Goal: Transaction & Acquisition: Purchase product/service

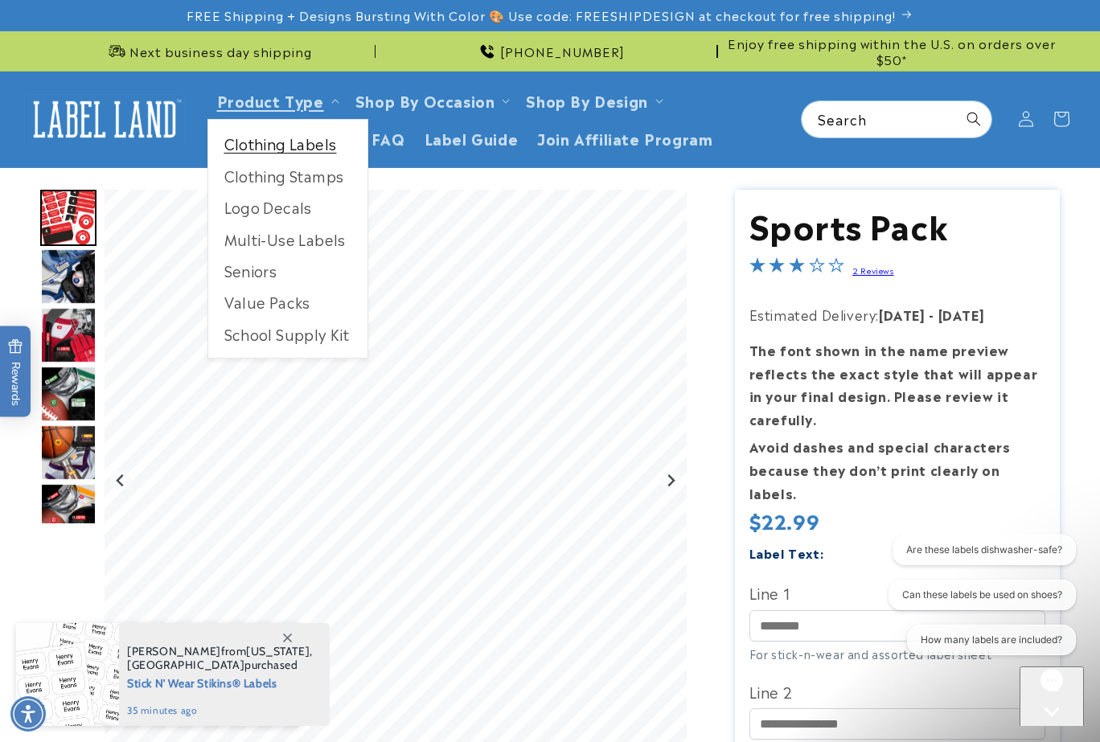
click at [322, 144] on link "Clothing Labels" at bounding box center [287, 143] width 159 height 31
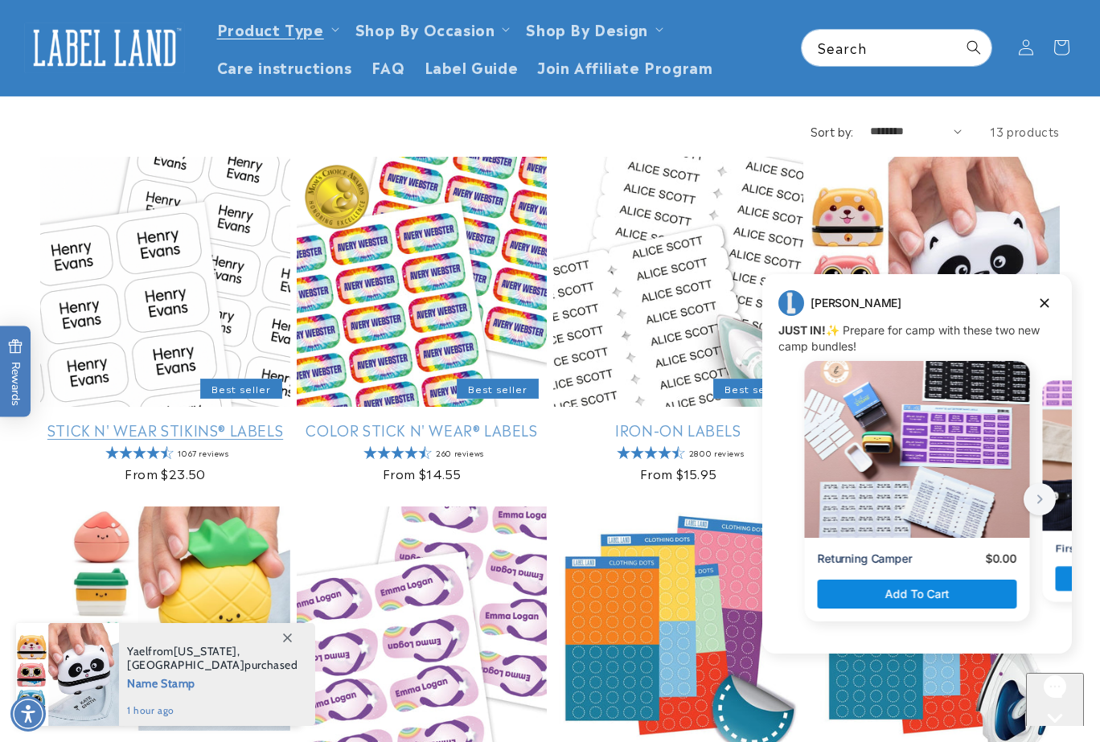
scroll to position [153, 0]
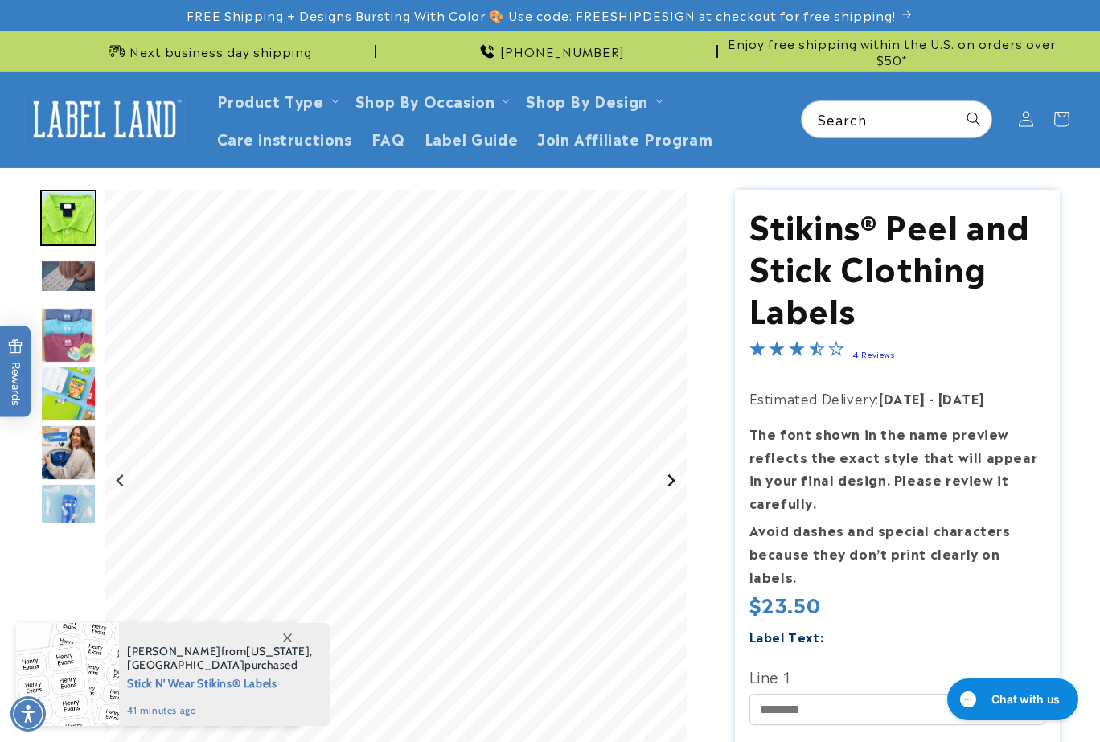
click at [673, 477] on icon "Next slide" at bounding box center [671, 481] width 7 height 12
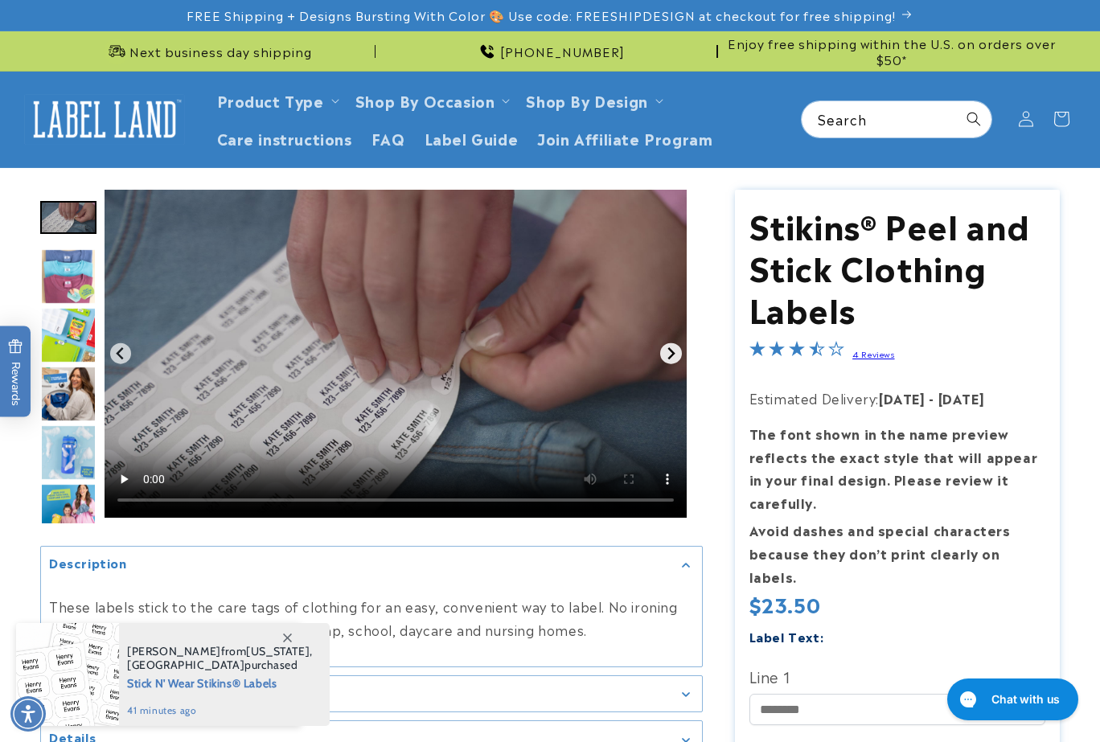
click at [671, 349] on icon "Next slide" at bounding box center [670, 353] width 13 height 13
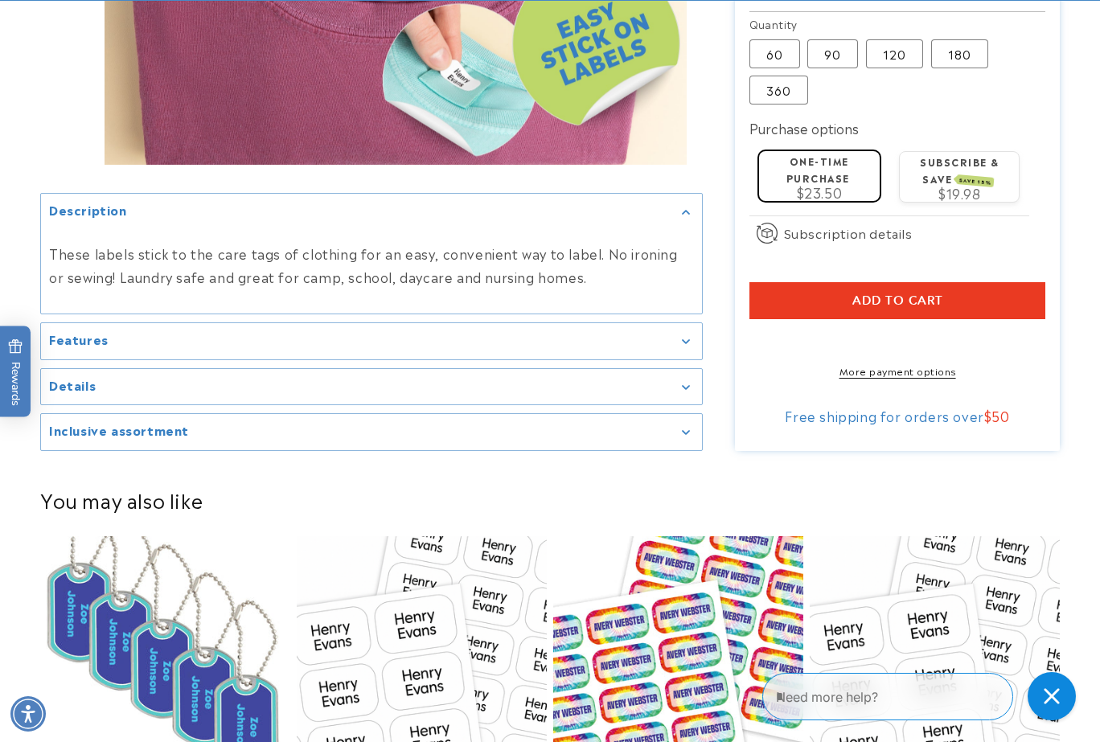
scroll to position [833, 0]
